Goal: Task Accomplishment & Management: Manage account settings

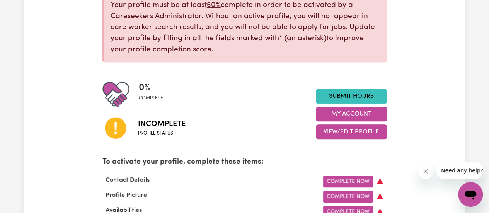
scroll to position [148, 0]
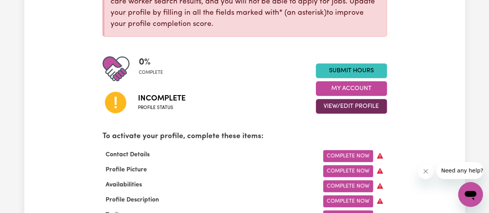
click at [343, 106] on button "View/Edit Profile" at bounding box center [351, 106] width 71 height 15
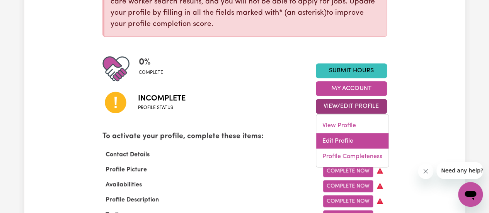
click at [330, 137] on link "Edit Profile" at bounding box center [352, 140] width 72 height 15
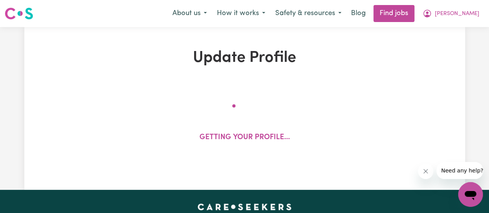
select select "Studying a healthcare related degree or qualification"
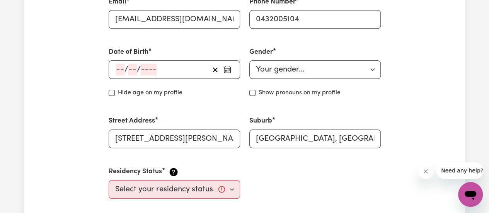
scroll to position [296, 0]
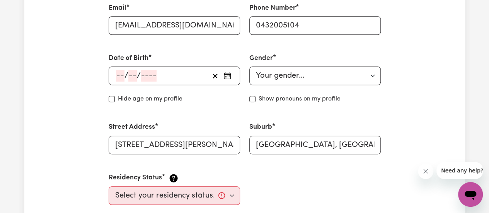
click at [306, 86] on div "Gender Your gender... [DEMOGRAPHIC_DATA] [DEMOGRAPHIC_DATA] [DEMOGRAPHIC_DATA] …" at bounding box center [315, 78] width 141 height 69
drag, startPoint x: 299, startPoint y: 82, endPoint x: 267, endPoint y: 118, distance: 48.2
click at [267, 118] on div "First Name [PERSON_NAME] Last Name Email [EMAIL_ADDRESS][DOMAIN_NAME] Phone Num…" at bounding box center [245, 78] width 282 height 271
select select "[DEMOGRAPHIC_DATA]"
click at [249, 67] on select "Your gender... [DEMOGRAPHIC_DATA] [DEMOGRAPHIC_DATA] [DEMOGRAPHIC_DATA] Other P…" at bounding box center [315, 76] width 132 height 19
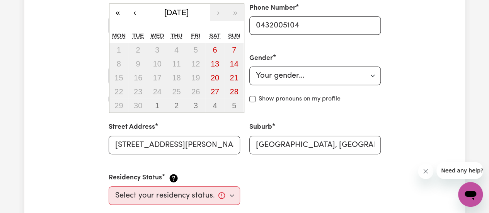
click at [121, 75] on div "/ / « ‹ [DATE] › » Mon Tue Wed Thu Fri Sat Sun 1 2 3 4 5 6 7 8 9 10 11 12 13 14…" at bounding box center [175, 76] width 132 height 19
click at [189, 13] on span "[DATE]" at bounding box center [176, 12] width 24 height 9
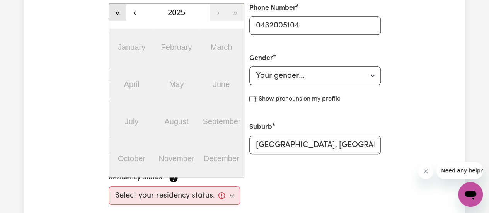
click at [114, 13] on button "«" at bounding box center [117, 12] width 17 height 17
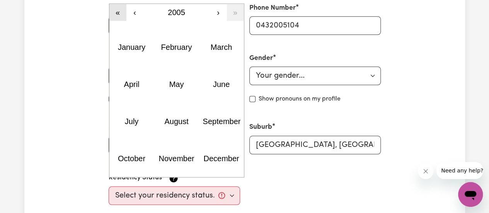
click at [114, 13] on button "«" at bounding box center [117, 12] width 17 height 17
click at [219, 13] on button "›" at bounding box center [218, 12] width 17 height 17
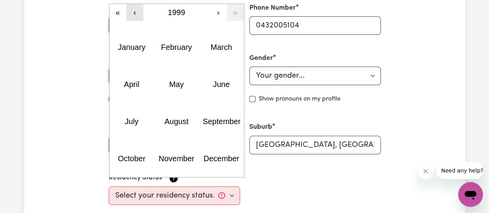
click at [133, 17] on button "‹" at bounding box center [134, 12] width 17 height 17
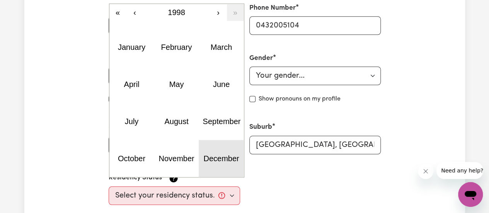
click at [215, 147] on button "December" at bounding box center [221, 158] width 45 height 37
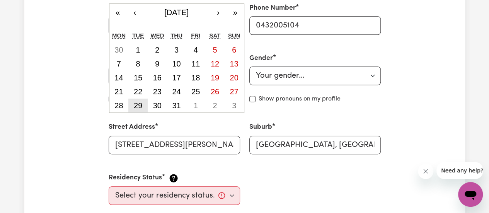
click at [142, 103] on abbr "29" at bounding box center [138, 105] width 9 height 9
type input "[DATE]"
type input "29"
type input "12"
type input "1998"
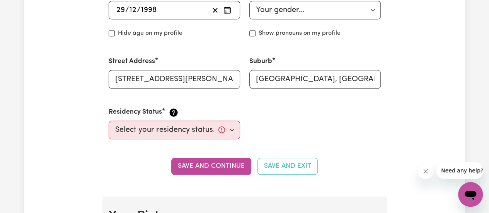
scroll to position [362, 0]
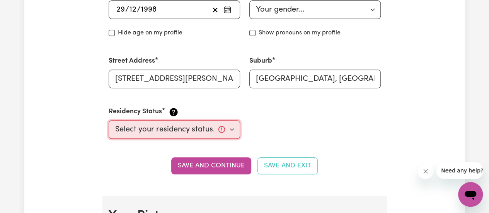
click at [211, 133] on select "Select your residency status... [DEMOGRAPHIC_DATA] citizen Australian PR [DEMOG…" at bounding box center [175, 129] width 132 height 19
select select "Student Visa"
click at [109, 120] on select "Select your residency status... [DEMOGRAPHIC_DATA] citizen Australian PR [DEMOG…" at bounding box center [175, 129] width 132 height 19
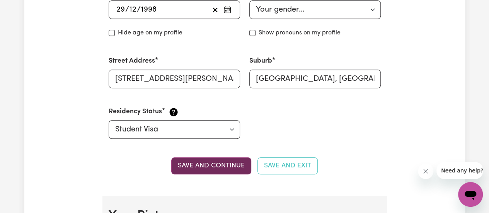
click at [225, 166] on button "Save and continue" at bounding box center [211, 165] width 80 height 17
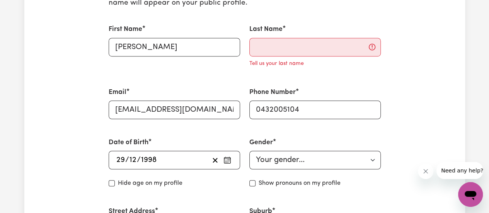
scroll to position [223, 0]
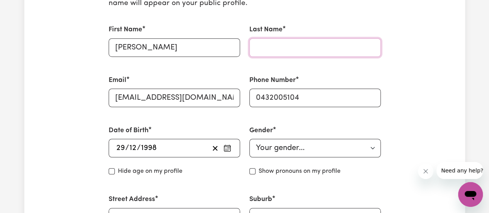
click at [284, 44] on input "Last Name" at bounding box center [315, 47] width 132 height 19
type input "Kiprotich"
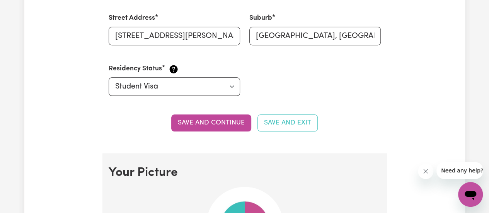
scroll to position [408, 0]
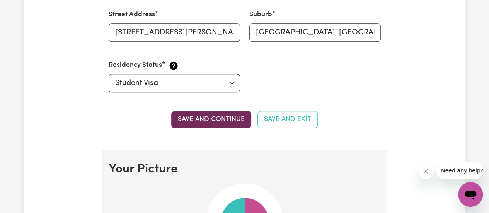
click at [215, 116] on button "Save and continue" at bounding box center [211, 119] width 80 height 17
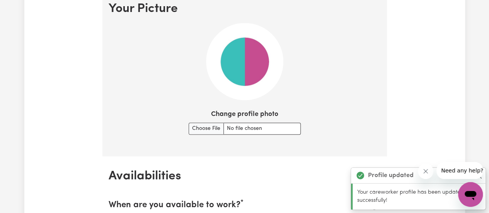
scroll to position [569, 0]
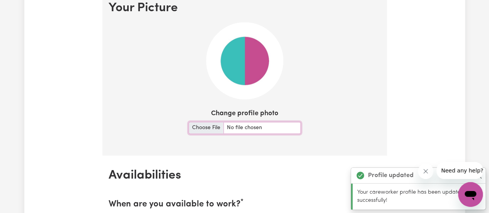
click at [209, 125] on input "Change profile photo" at bounding box center [245, 128] width 112 height 12
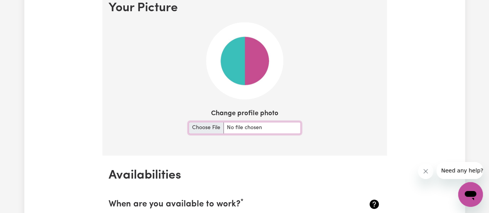
type input "C:\fakepath\[PERSON_NAME].png"
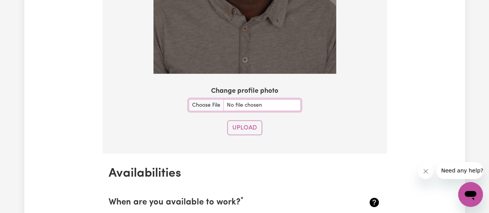
scroll to position [730, 0]
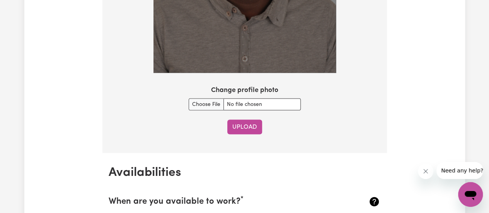
click at [244, 120] on button "Upload" at bounding box center [244, 127] width 35 height 15
click at [244, 120] on div "Upload" at bounding box center [245, 127] width 272 height 15
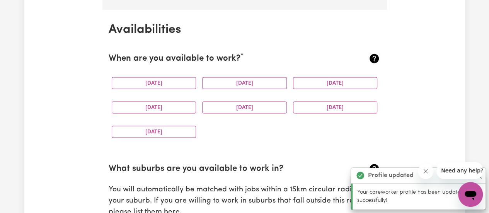
scroll to position [724, 0]
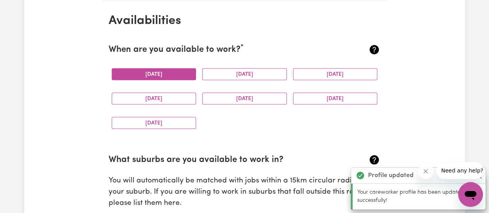
click at [165, 78] on button "[DATE]" at bounding box center [154, 74] width 85 height 12
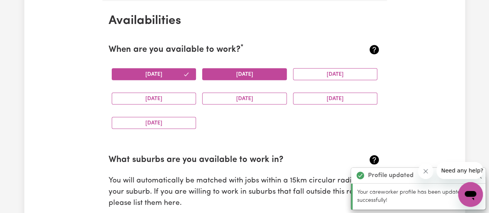
click at [241, 76] on button "[DATE]" at bounding box center [244, 74] width 85 height 12
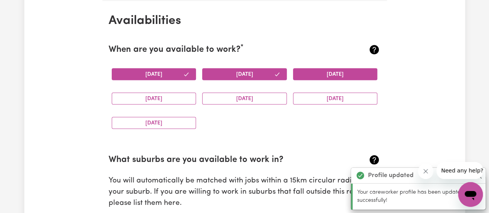
click at [318, 71] on button "[DATE]" at bounding box center [335, 74] width 85 height 12
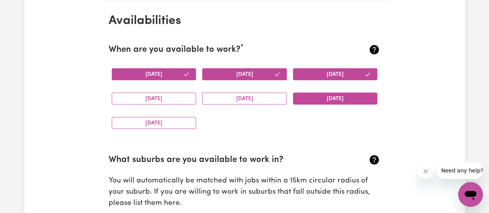
click at [321, 94] on button "[DATE]" at bounding box center [335, 98] width 85 height 12
click at [255, 93] on button "[DATE]" at bounding box center [244, 98] width 85 height 12
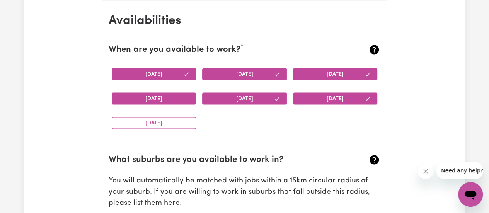
click at [184, 95] on button "[DATE]" at bounding box center [154, 98] width 85 height 12
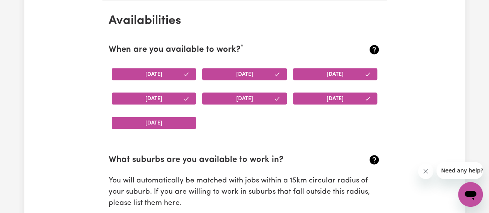
click at [179, 127] on button "[DATE]" at bounding box center [154, 123] width 85 height 12
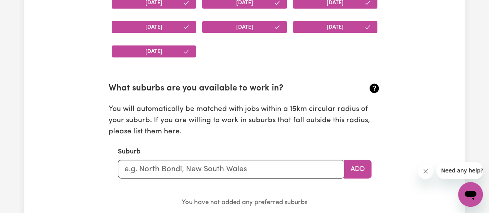
scroll to position [802, 0]
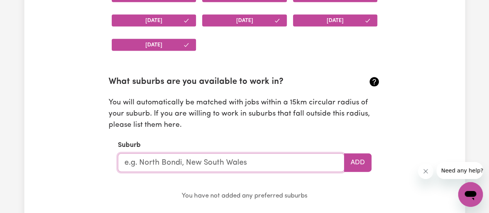
click at [212, 157] on input "text" at bounding box center [231, 163] width 227 height 19
type input "fai"
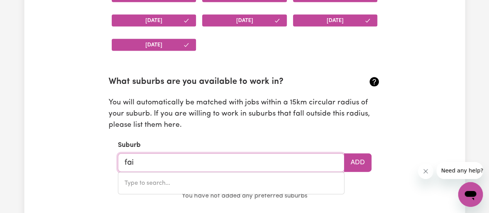
type input "faiLFORD, [GEOGRAPHIC_DATA], 2430"
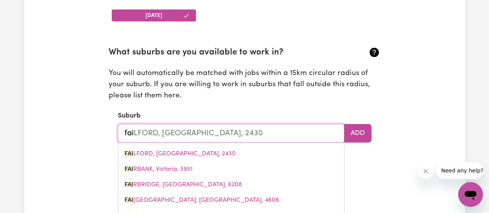
scroll to position [836, 0]
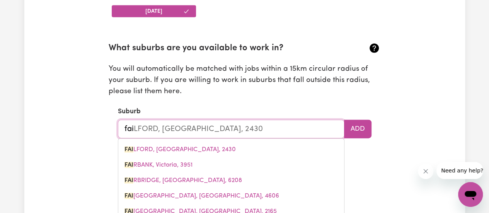
type input "fair"
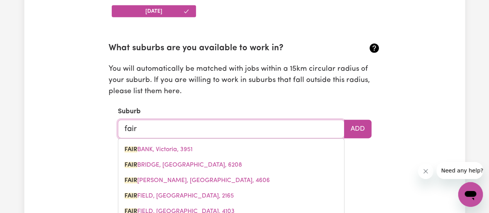
type input "[PERSON_NAME][GEOGRAPHIC_DATA], 3951"
type input "fairf"
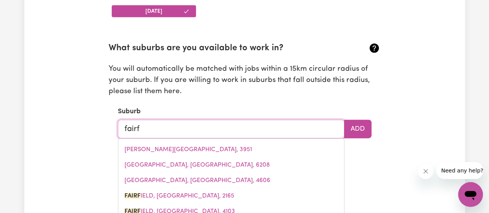
type input "fairfIELD, [GEOGRAPHIC_DATA], 2165"
type input "fairfi"
type input "fairfiELD, [GEOGRAPHIC_DATA], 2165"
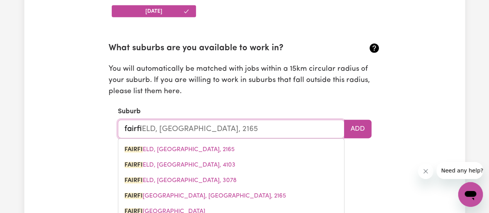
type input "fairfie"
type input "fairfieLD, [GEOGRAPHIC_DATA], 2165"
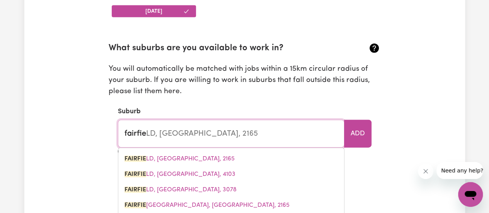
type input "fairfiel"
type input "fairfielD, [GEOGRAPHIC_DATA], 2165"
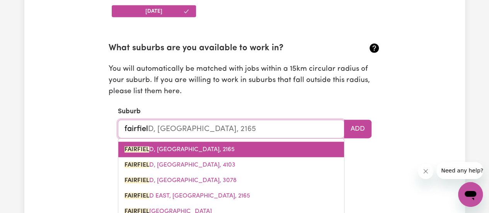
click at [266, 144] on link "FAIRFIEL D, [GEOGRAPHIC_DATA], 2165" at bounding box center [231, 149] width 226 height 15
type input "[GEOGRAPHIC_DATA], [GEOGRAPHIC_DATA], 2165"
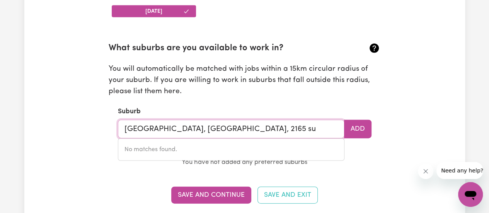
drag, startPoint x: 265, startPoint y: 129, endPoint x: 245, endPoint y: 128, distance: 19.7
click at [245, 128] on input "[GEOGRAPHIC_DATA], [GEOGRAPHIC_DATA], 2165 su" at bounding box center [231, 129] width 227 height 19
click at [243, 128] on input "[GEOGRAPHIC_DATA], [GEOGRAPHIC_DATA], 2165" at bounding box center [231, 129] width 227 height 19
type input "[GEOGRAPHIC_DATA], [GEOGRAPHIC_DATA], 2165"
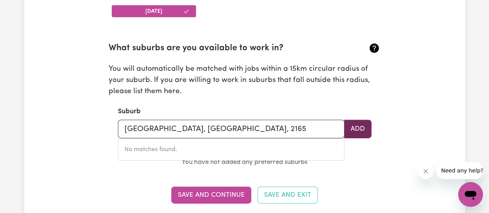
click at [367, 126] on button "Add" at bounding box center [357, 129] width 27 height 19
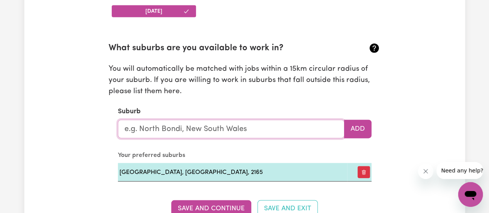
click at [227, 129] on input "text" at bounding box center [231, 129] width 227 height 19
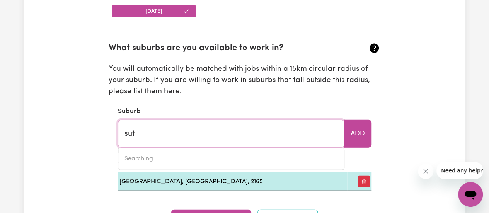
type input "suth"
type input "[PERSON_NAME], [GEOGRAPHIC_DATA], 2232"
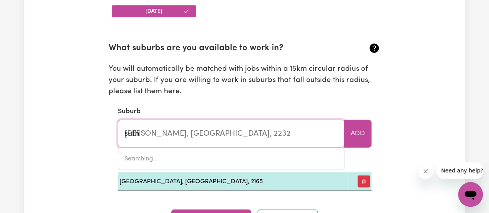
type input "suthe"
type input "[PERSON_NAME], [GEOGRAPHIC_DATA], 2232"
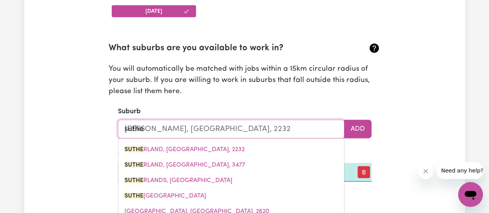
type input "[PERSON_NAME]"
type input "[PERSON_NAME], [GEOGRAPHIC_DATA], 2232"
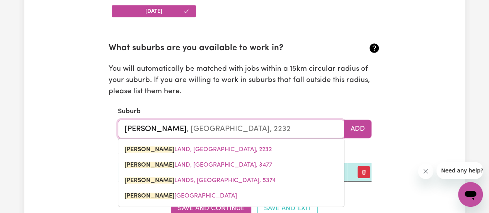
type input "sutherl"
type input "[PERSON_NAME], [GEOGRAPHIC_DATA], 2232"
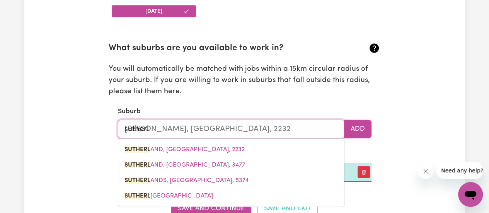
type input "sutherla"
type input "[PERSON_NAME], [GEOGRAPHIC_DATA], 2232"
type input "sutherlan"
type input "[PERSON_NAME], [GEOGRAPHIC_DATA], 2232"
type input "[PERSON_NAME]"
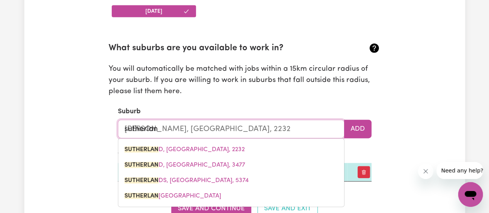
type input "[GEOGRAPHIC_DATA], [GEOGRAPHIC_DATA], 2232"
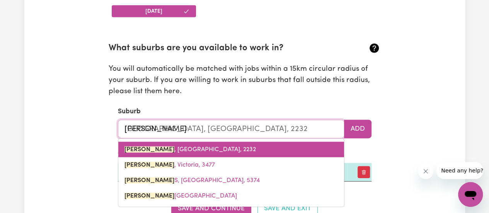
click at [200, 147] on span "[GEOGRAPHIC_DATA] , [GEOGRAPHIC_DATA], 2232" at bounding box center [191, 150] width 132 height 6
type input "[GEOGRAPHIC_DATA], [GEOGRAPHIC_DATA], 2232"
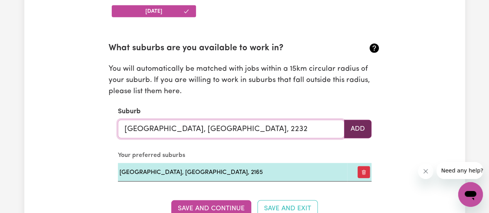
type input "[GEOGRAPHIC_DATA], [GEOGRAPHIC_DATA], 2232"
click at [357, 123] on button "Add" at bounding box center [357, 129] width 27 height 19
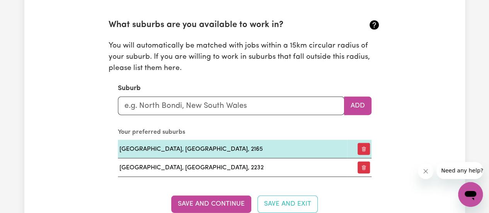
scroll to position [860, 0]
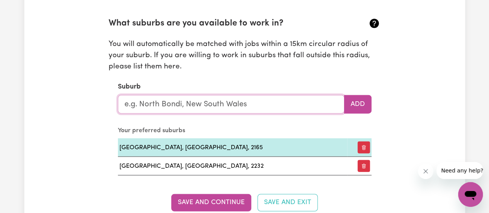
click at [147, 105] on input "text" at bounding box center [231, 104] width 227 height 19
type input "bla"
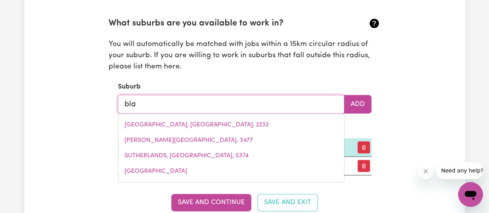
type input "[GEOGRAPHIC_DATA], [GEOGRAPHIC_DATA], 2439"
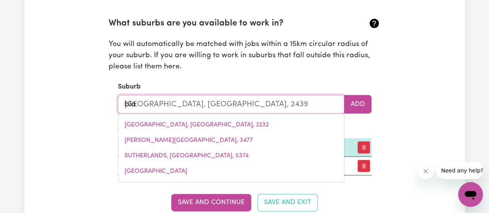
type input "blac"
type input "[STREET_ADDRESS]"
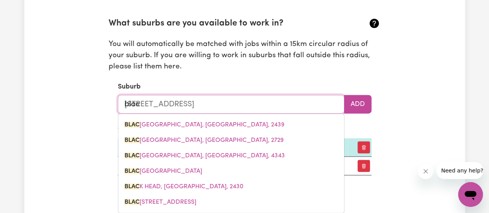
type input "black"
type input "[GEOGRAPHIC_DATA], [GEOGRAPHIC_DATA], 2439"
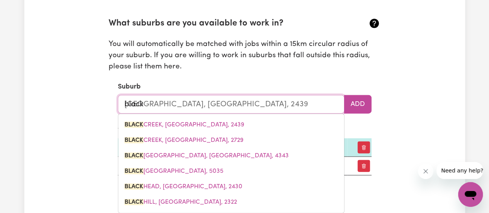
type input "blackt"
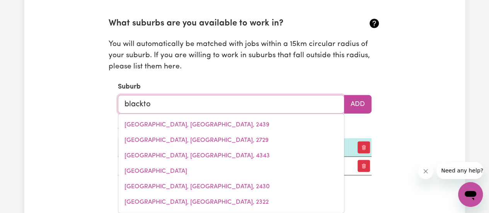
type input "blacktow"
type input "blacktowN, [GEOGRAPHIC_DATA], 2148"
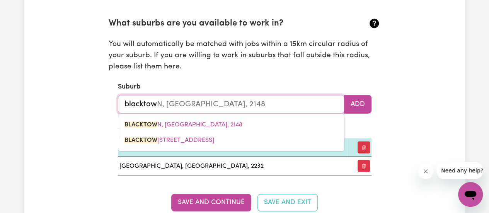
type input "[GEOGRAPHIC_DATA]"
type input "[GEOGRAPHIC_DATA], [GEOGRAPHIC_DATA], 2148"
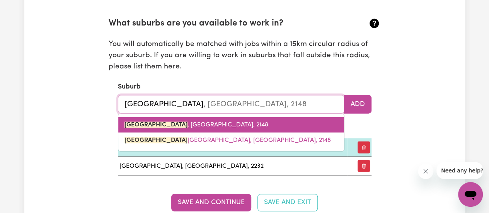
click at [178, 123] on span "[GEOGRAPHIC_DATA] , [GEOGRAPHIC_DATA], 2148" at bounding box center [197, 125] width 144 height 6
type input "[GEOGRAPHIC_DATA], [GEOGRAPHIC_DATA], 2148"
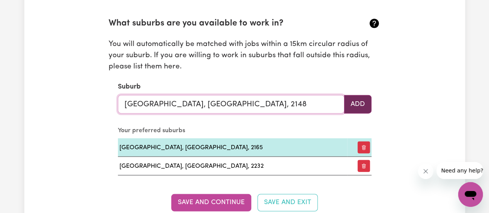
type input "[GEOGRAPHIC_DATA], [GEOGRAPHIC_DATA], 2148"
click at [357, 105] on button "Add" at bounding box center [357, 104] width 27 height 19
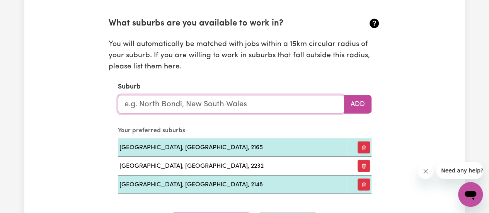
click at [169, 103] on input "text" at bounding box center [231, 104] width 227 height 19
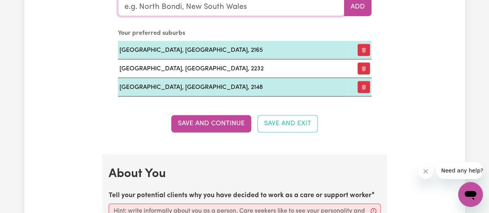
scroll to position [960, 0]
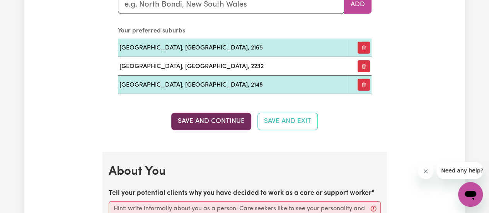
click at [201, 116] on button "Save and Continue" at bounding box center [211, 121] width 80 height 17
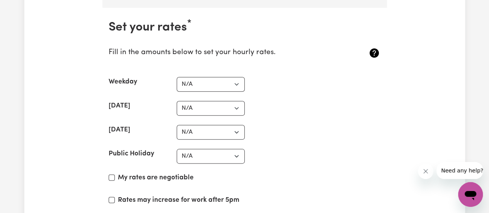
scroll to position [1861, 0]
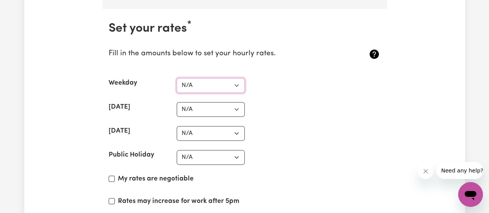
click at [215, 78] on select "N/A $37 $38 $39 $40 $41 $42 $43 $44 $45 $46 $47 $48 $49 $50 $51 $52 $53 $54 $55…" at bounding box center [211, 85] width 68 height 15
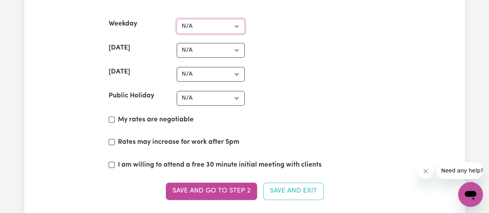
scroll to position [1921, 0]
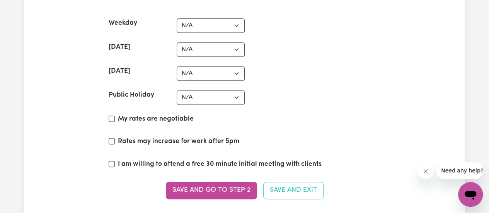
click at [134, 114] on label "My rates are negotiable" at bounding box center [156, 119] width 76 height 10
click at [115, 116] on input "My rates are negotiable" at bounding box center [112, 119] width 6 height 6
checkbox input "true"
click at [169, 137] on label "Rates may increase for work after 5pm" at bounding box center [178, 142] width 121 height 10
click at [115, 138] on input "Rates may increase for work after 5pm" at bounding box center [112, 141] width 6 height 6
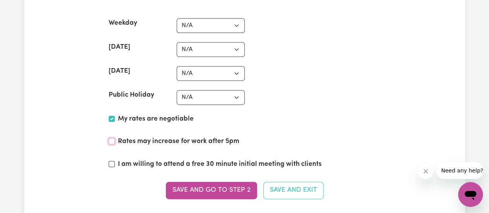
checkbox input "true"
click at [128, 159] on label "I am willing to attend a free 30 minute initial meeting with clients" at bounding box center [220, 164] width 204 height 10
click at [115, 161] on input "I am willing to attend a free 30 minute initial meeting with clients" at bounding box center [112, 164] width 6 height 6
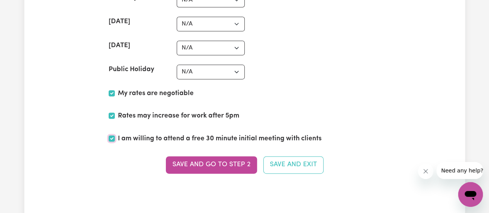
scroll to position [1947, 0]
click at [145, 133] on label "I am willing to attend a free 30 minute initial meeting with clients" at bounding box center [220, 138] width 204 height 10
click at [115, 135] on input "I am willing to attend a free 30 minute initial meeting with clients" at bounding box center [112, 138] width 6 height 6
checkbox input "false"
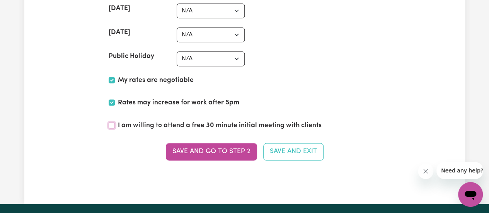
scroll to position [1962, 0]
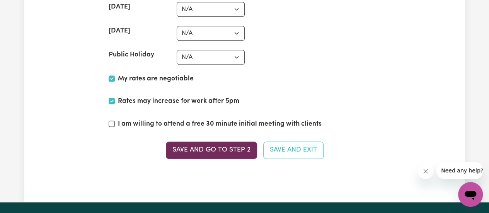
click at [213, 143] on button "Save and go to Step 2" at bounding box center [211, 150] width 91 height 17
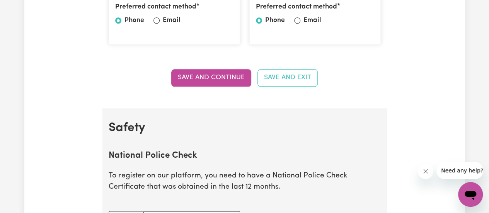
scroll to position [0, 0]
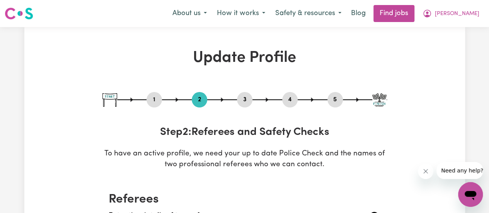
click at [239, 101] on button "3" at bounding box center [244, 100] width 15 height 10
select select "Certificate III (Individual Support)"
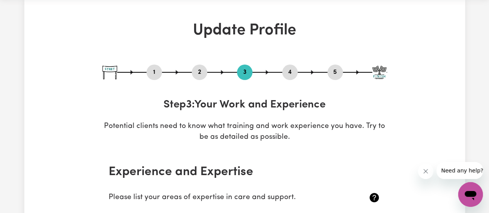
scroll to position [17, 0]
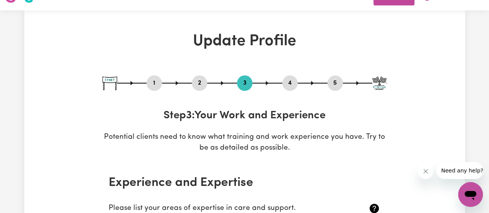
click at [294, 87] on button "4" at bounding box center [289, 83] width 15 height 10
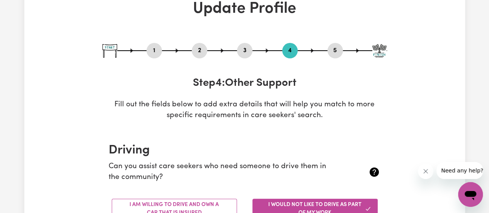
scroll to position [0, 0]
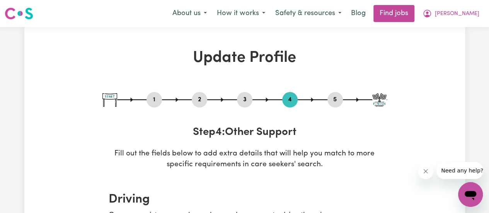
click at [340, 104] on button "5" at bounding box center [335, 100] width 15 height 10
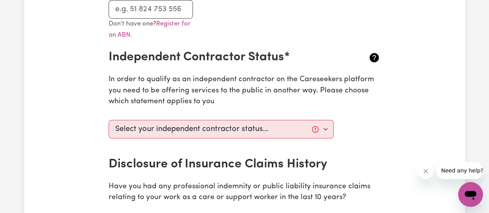
scroll to position [261, 0]
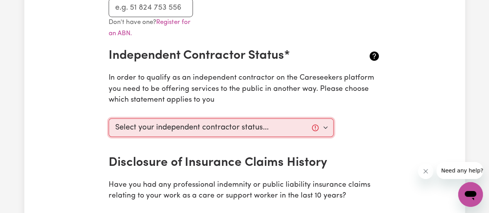
click at [260, 119] on select "Select your independent contractor status... I am providing services through an…" at bounding box center [222, 127] width 226 height 19
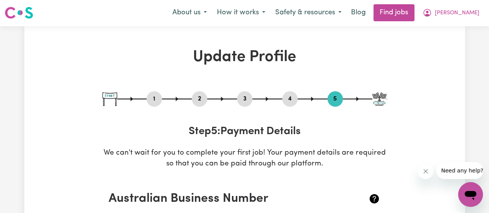
scroll to position [0, 0]
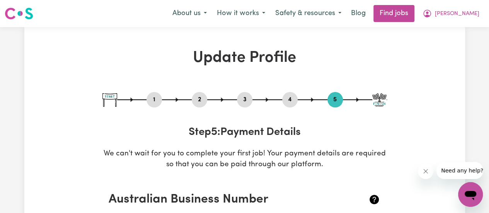
click at [374, 104] on img at bounding box center [379, 100] width 14 height 14
click at [159, 99] on button "1" at bounding box center [154, 100] width 15 height 10
select select "[DEMOGRAPHIC_DATA]"
select select "Student Visa"
select select "Studying a healthcare related degree or qualification"
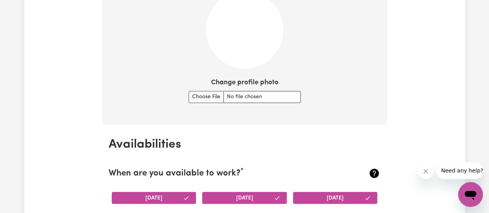
scroll to position [600, 0]
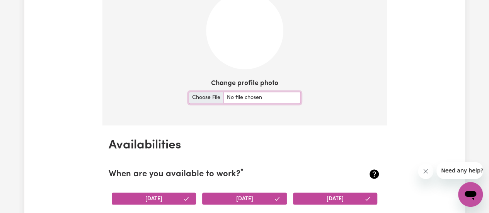
click at [210, 95] on input "Change profile photo" at bounding box center [245, 98] width 112 height 12
type input "C:\fakepath\79f007f7-f8ad-4501-ad47-76e444c2b7d0.jpg"
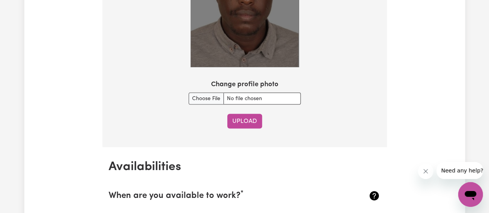
click at [252, 120] on button "Upload" at bounding box center [244, 121] width 35 height 15
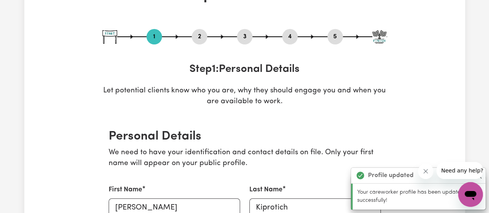
scroll to position [0, 0]
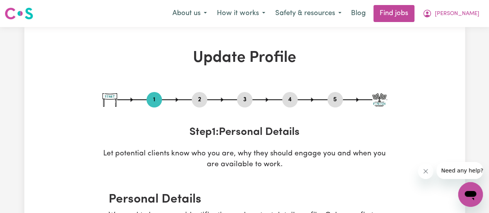
click at [17, 15] on img at bounding box center [19, 14] width 29 height 14
